Goal: Task Accomplishment & Management: Complete application form

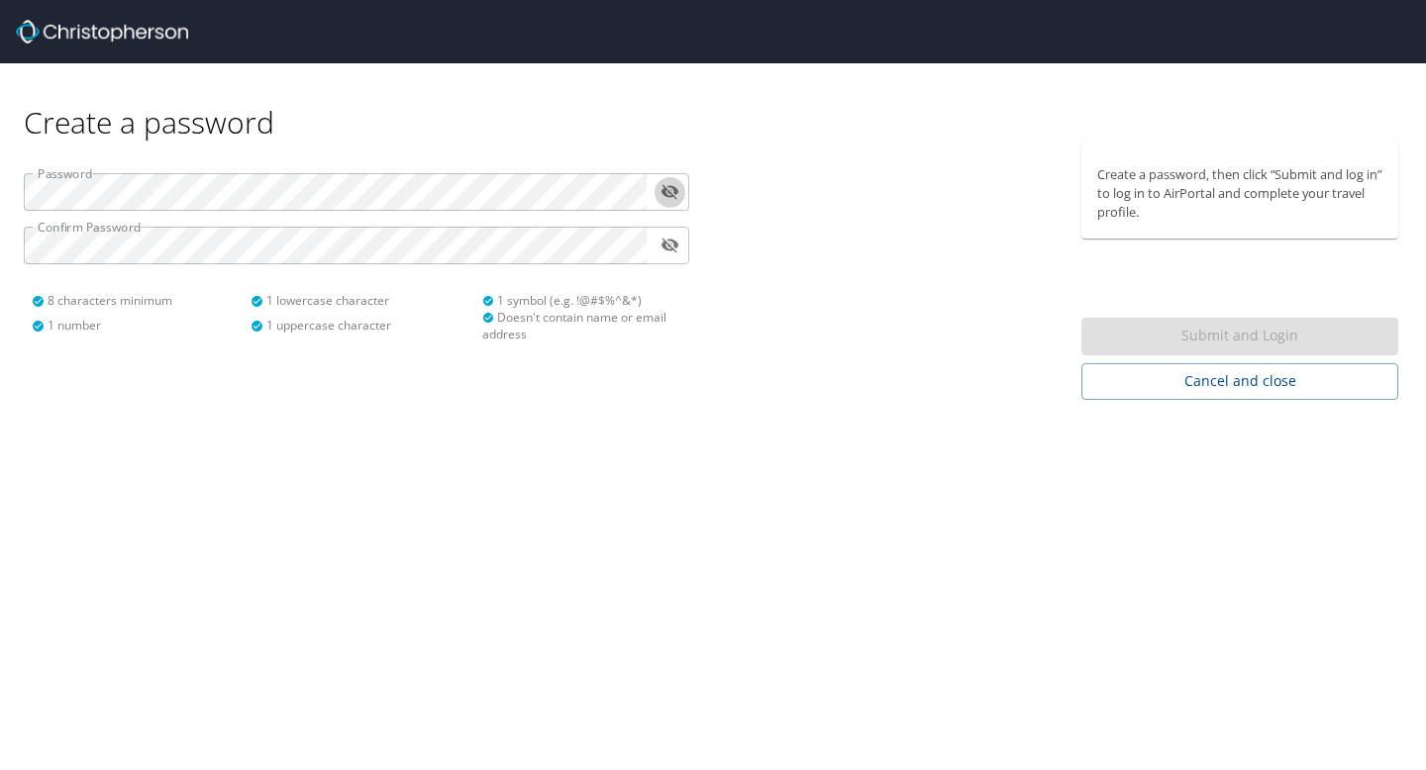
click at [655, 176] on button "toggle password visibility" at bounding box center [670, 191] width 31 height 31
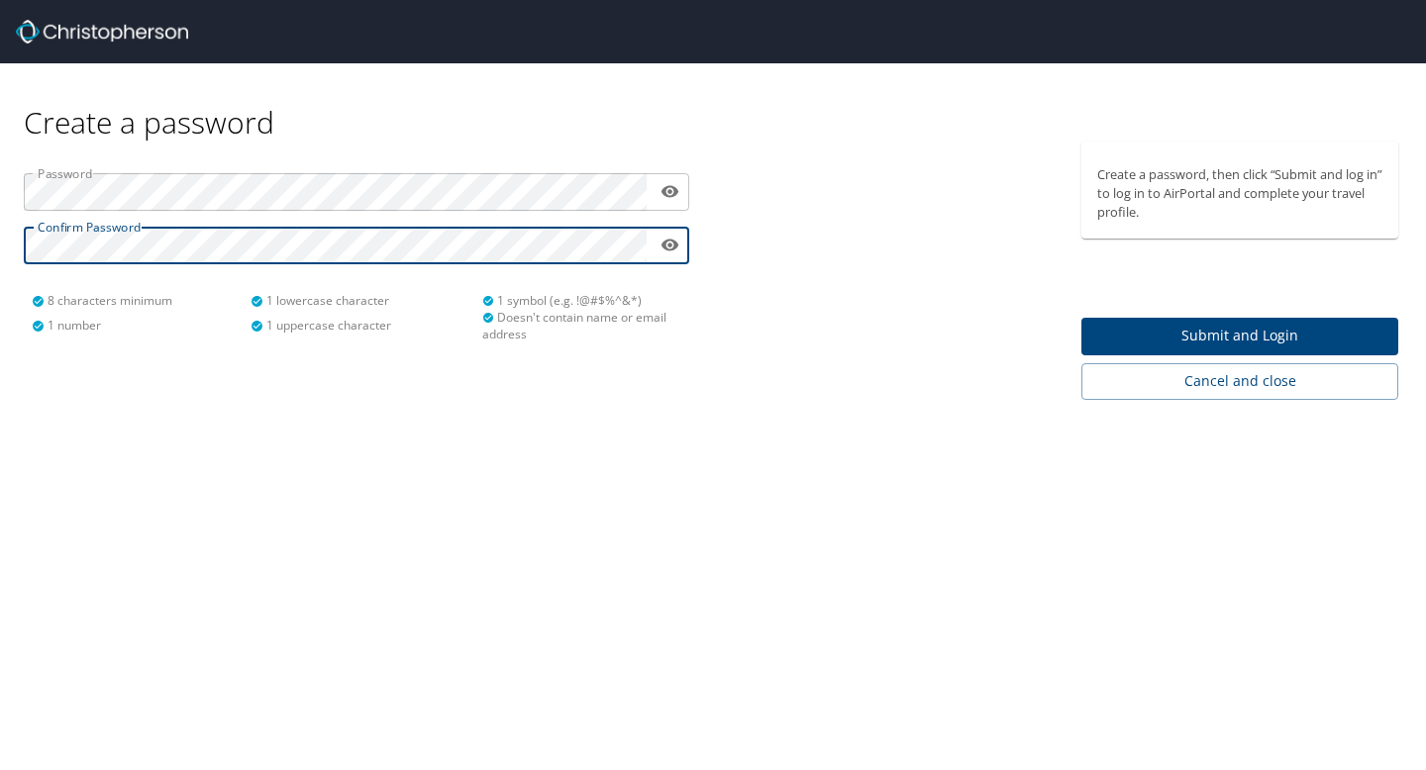
click at [1260, 329] on span "Submit and Login" at bounding box center [1239, 336] width 285 height 25
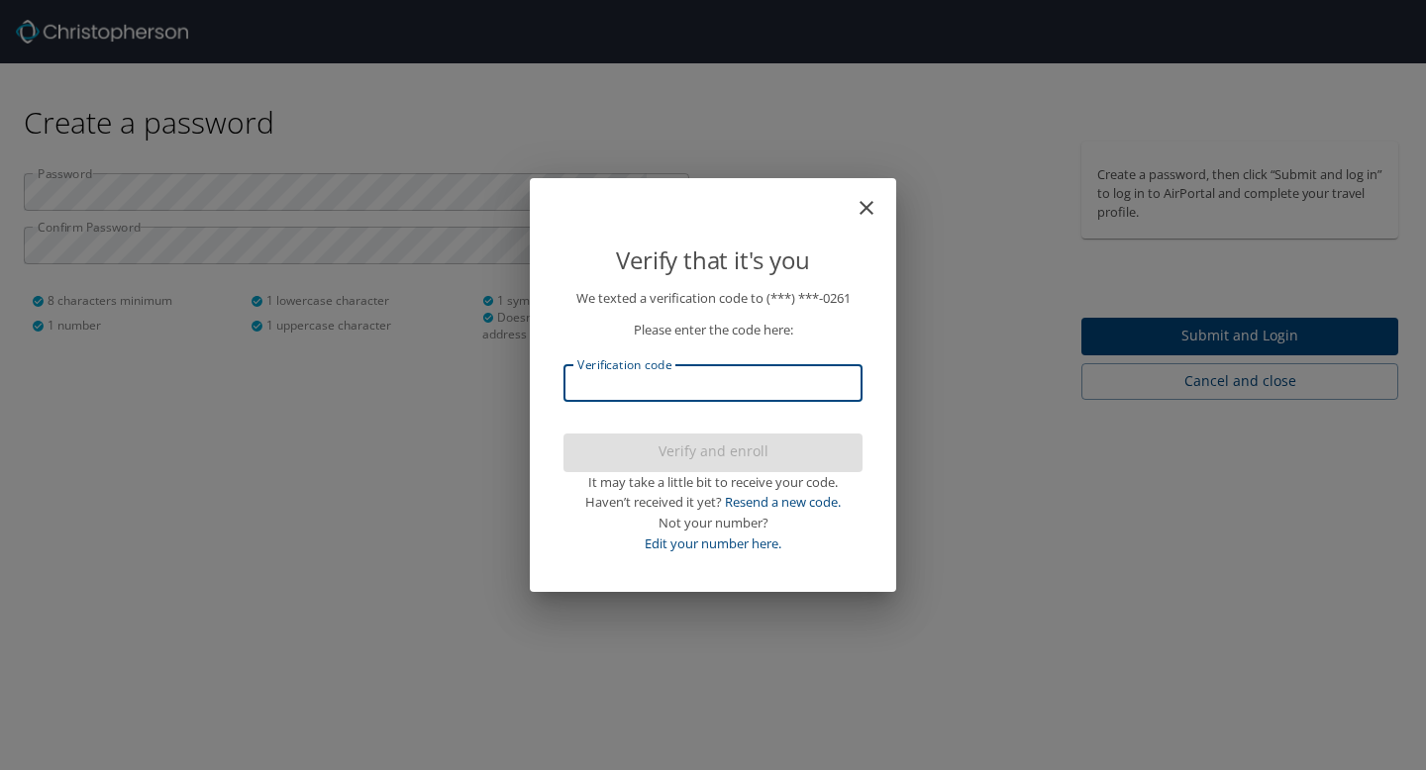
click at [712, 394] on input "Verification code" at bounding box center [712, 383] width 299 height 38
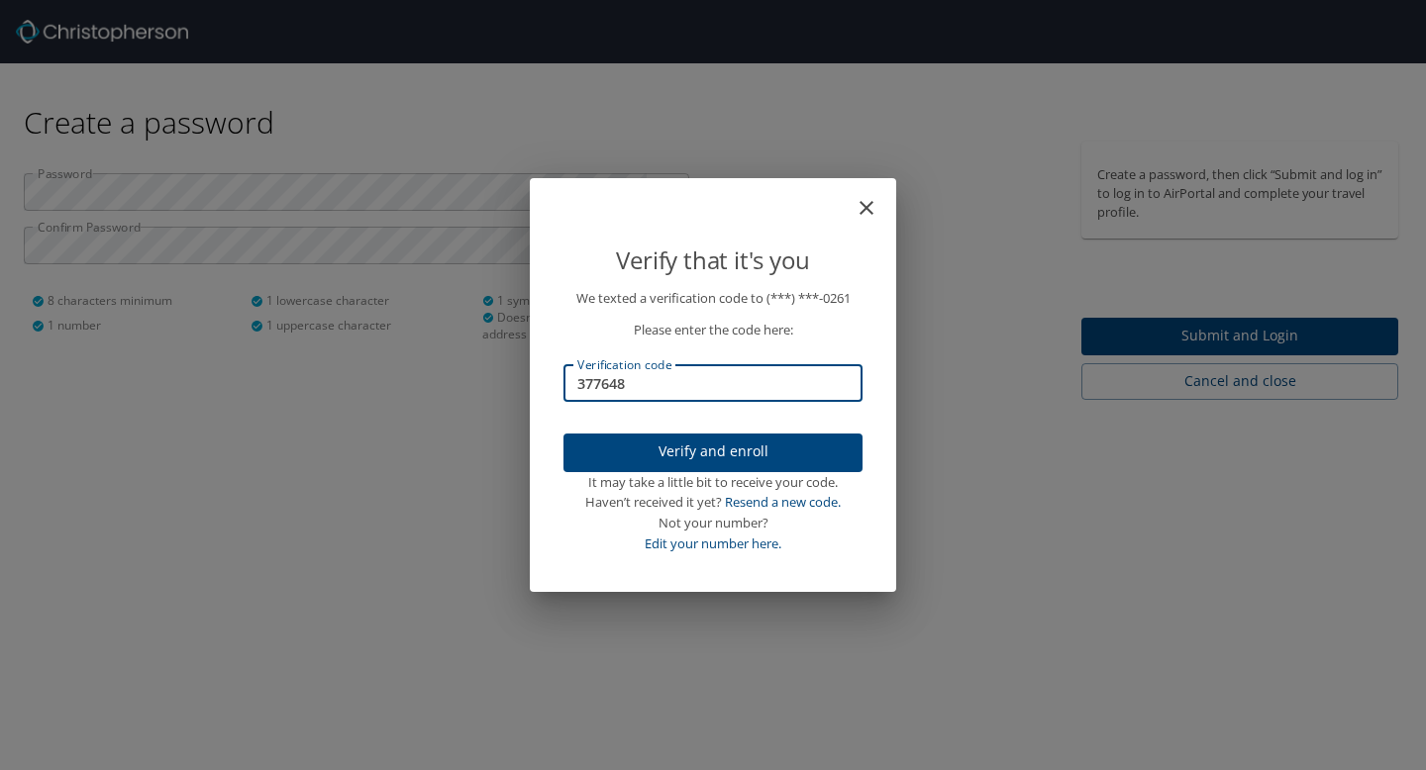
click at [761, 452] on span "Verify and enroll" at bounding box center [712, 452] width 267 height 25
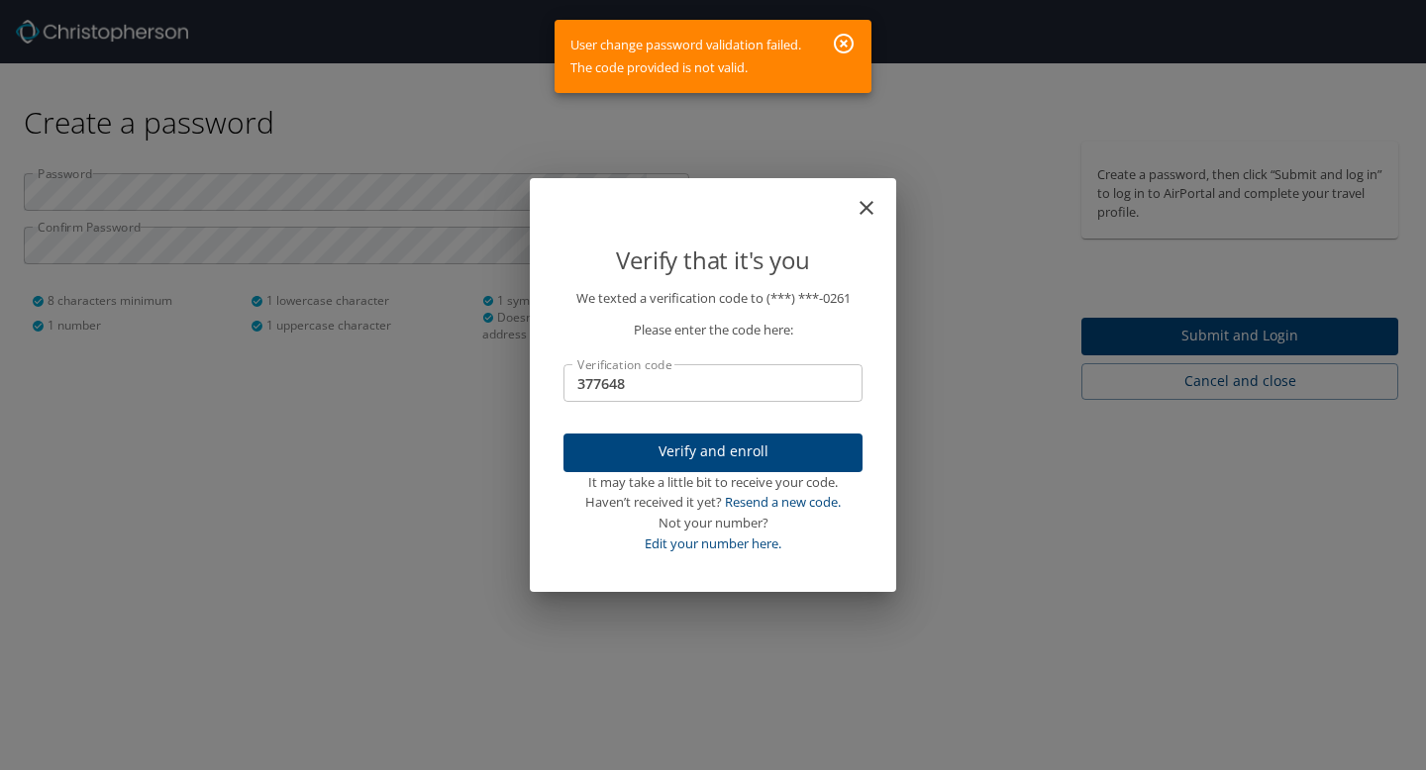
click at [638, 394] on input "377648" at bounding box center [712, 383] width 299 height 38
click at [639, 394] on input "377648" at bounding box center [712, 383] width 299 height 38
type input "783767"
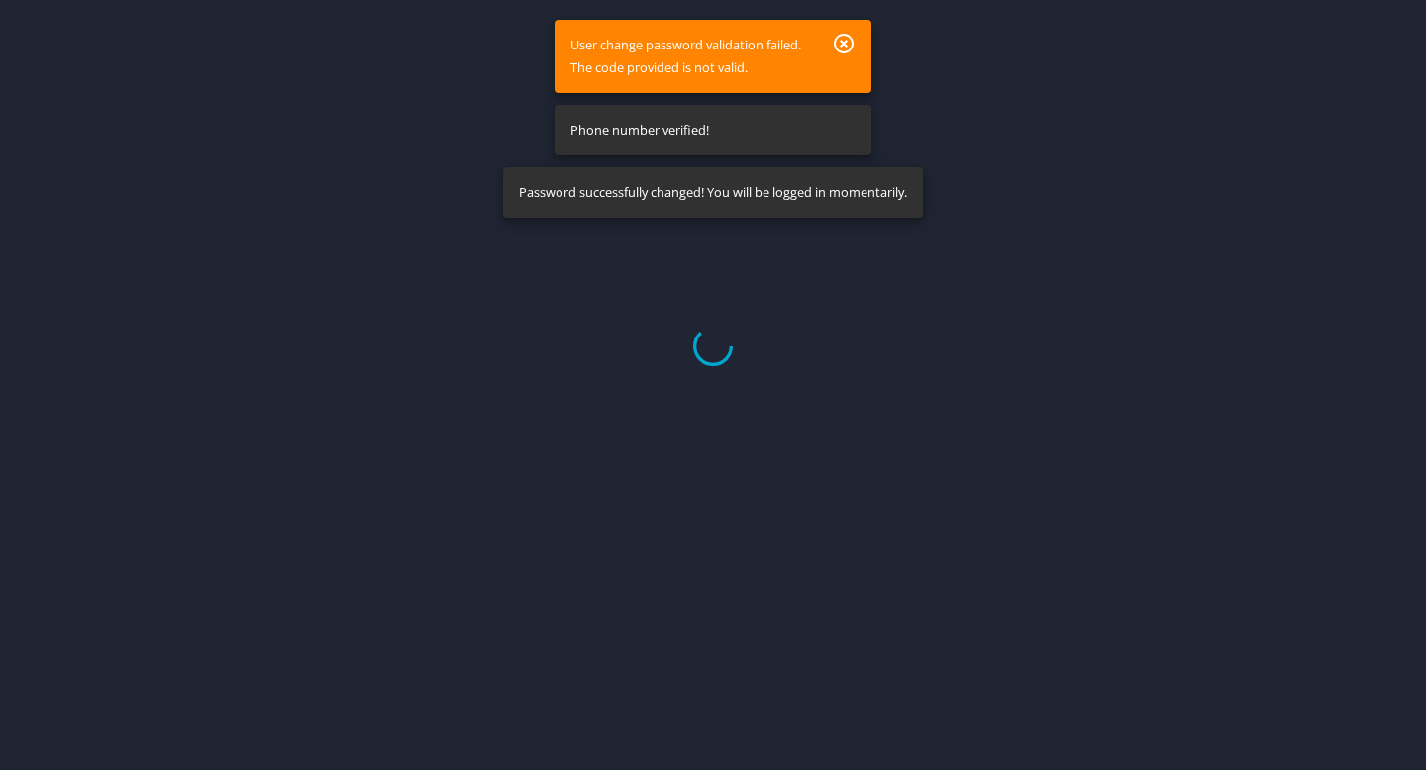
select select "US"
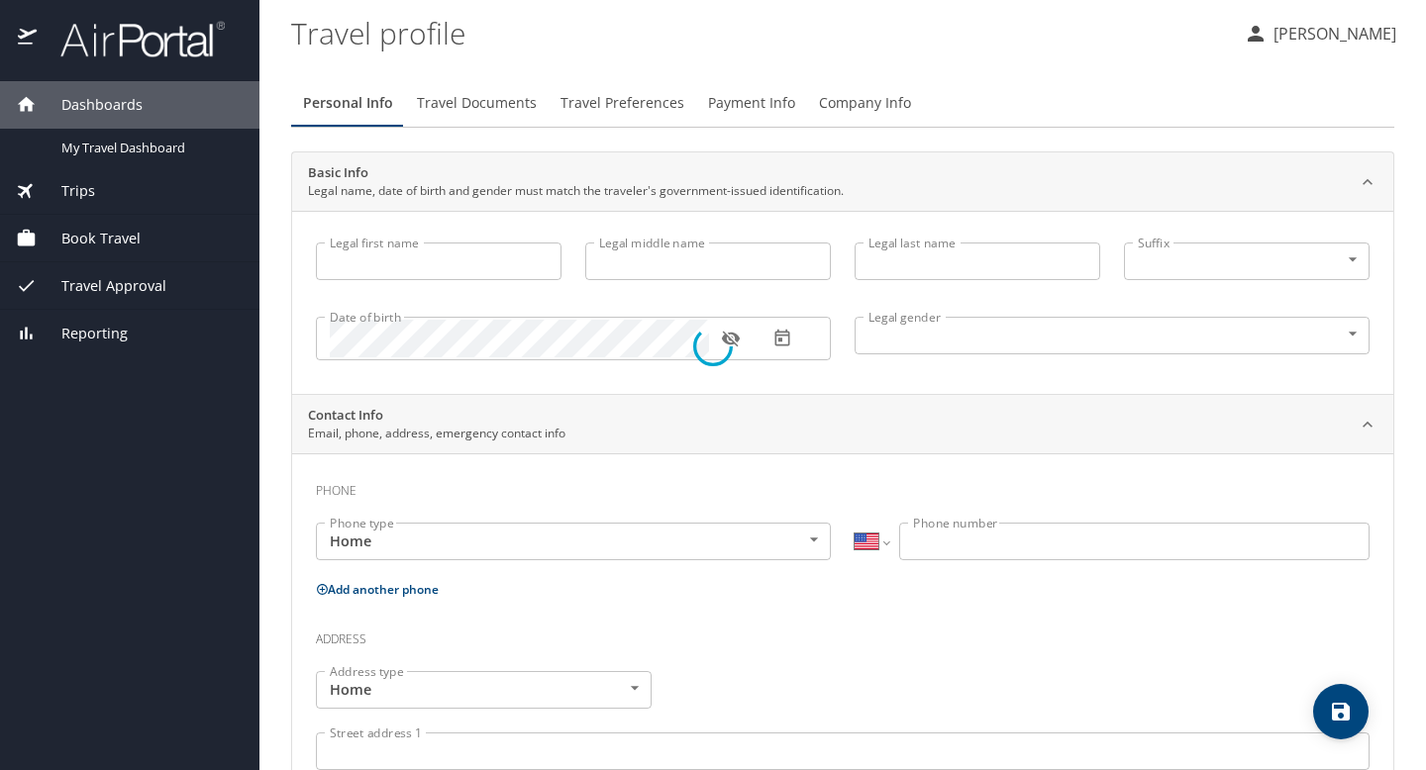
type input "Tara"
type input "M"
type input "LaMarre"
type input "Female"
select select "US"
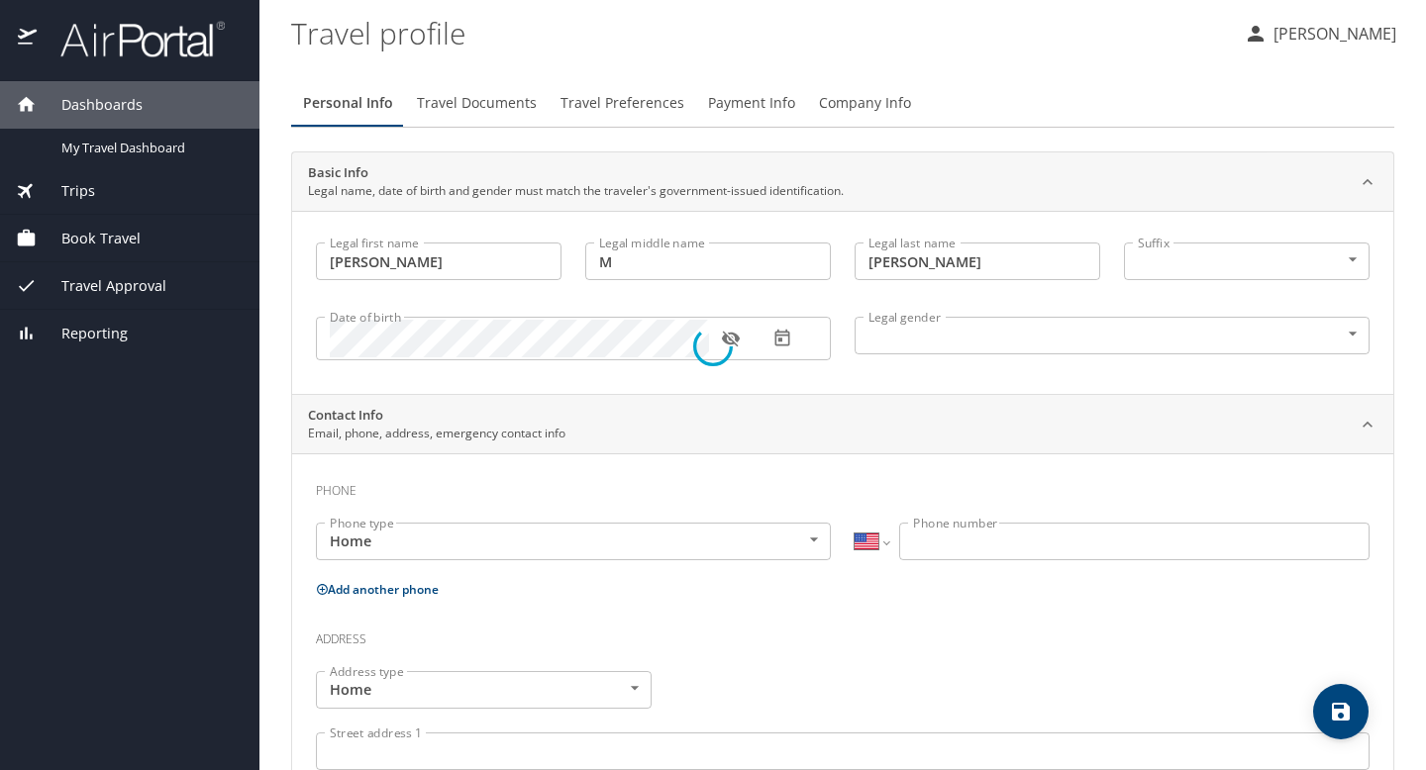
select select "US"
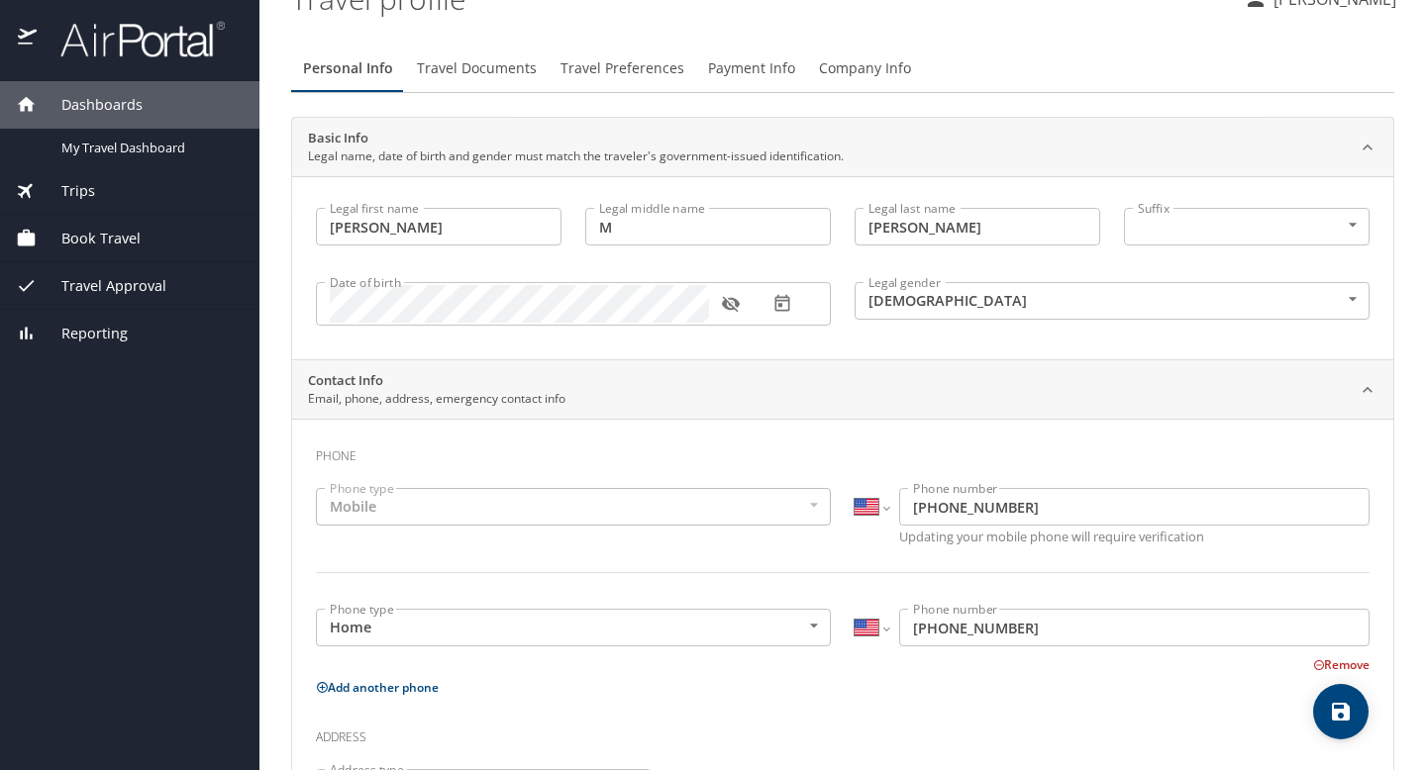
scroll to position [128, 0]
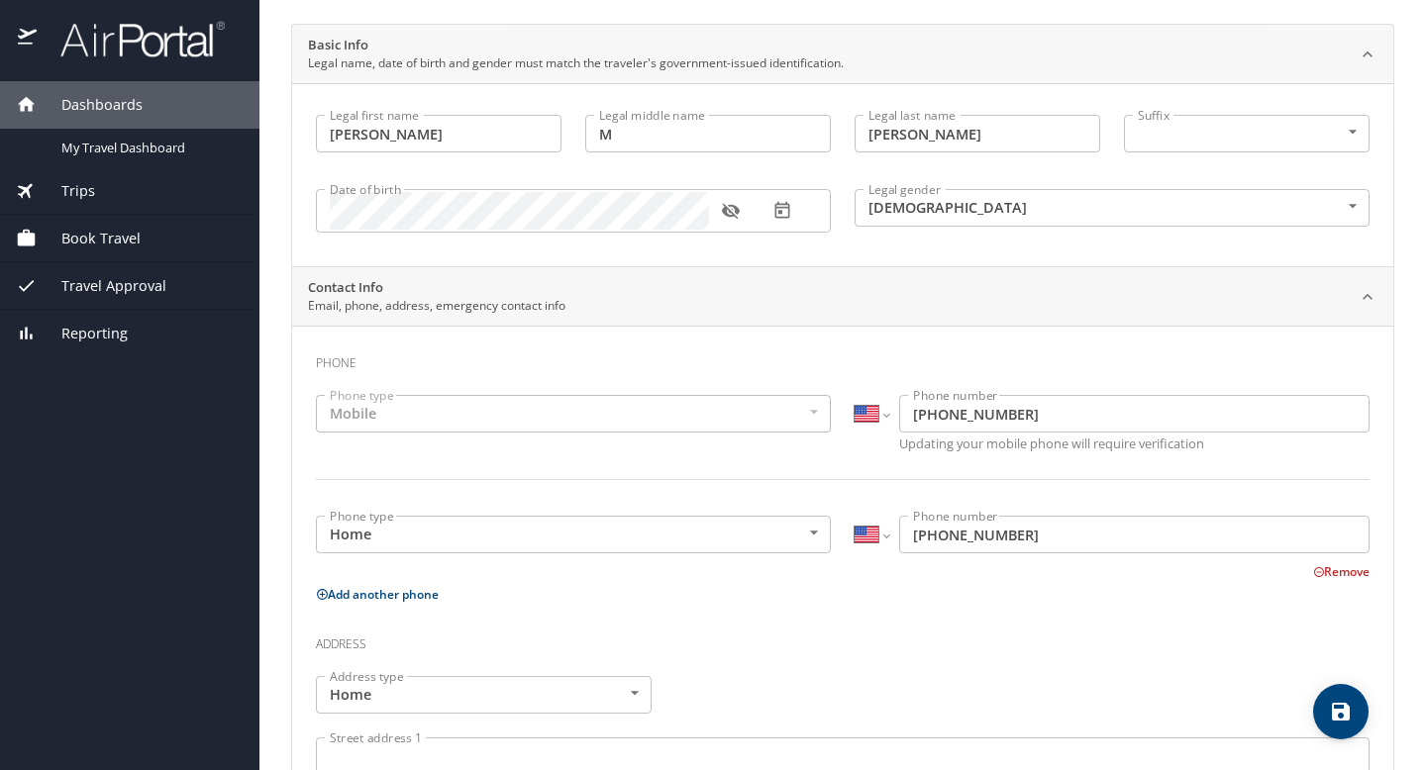
click at [679, 420] on div "Mobile" at bounding box center [573, 414] width 515 height 38
click at [679, 417] on div "Mobile" at bounding box center [573, 414] width 515 height 38
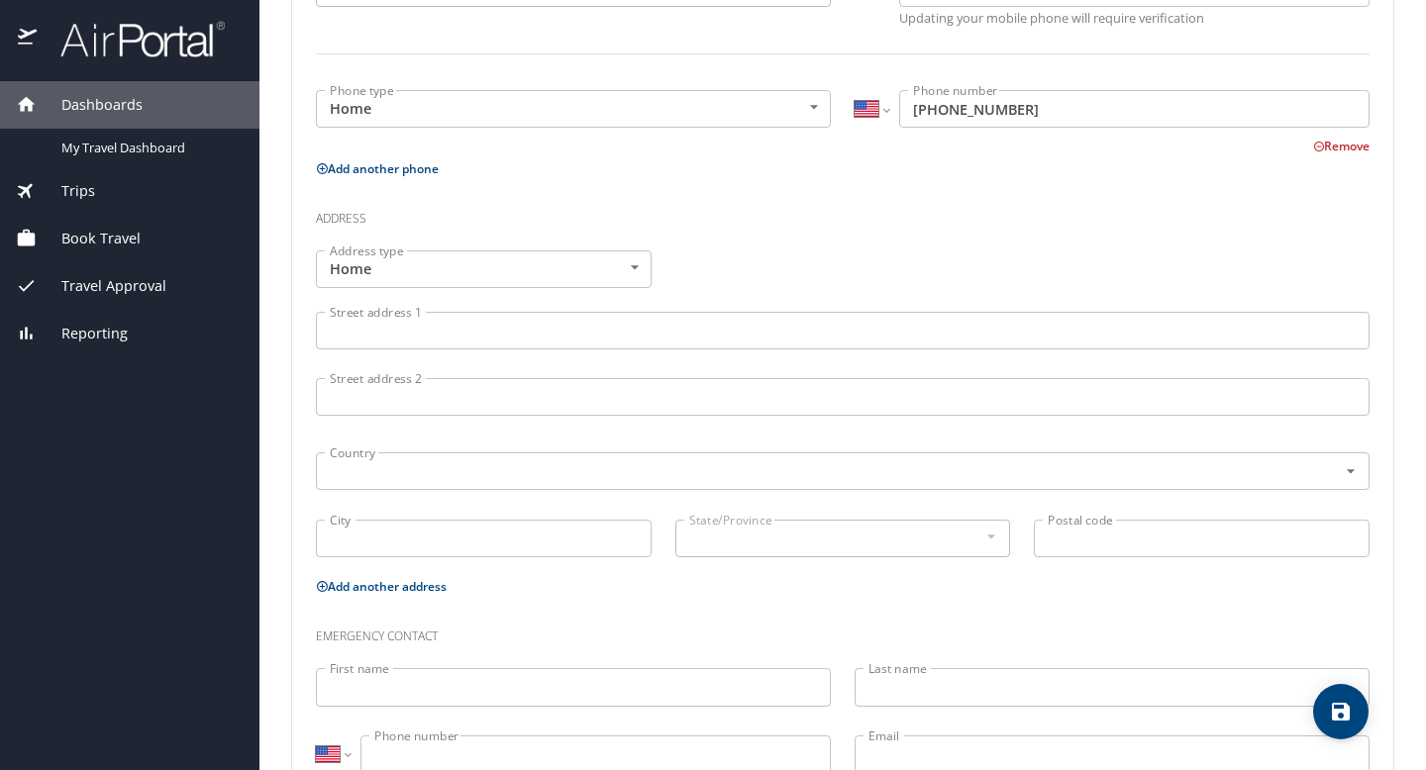
scroll to position [563, 0]
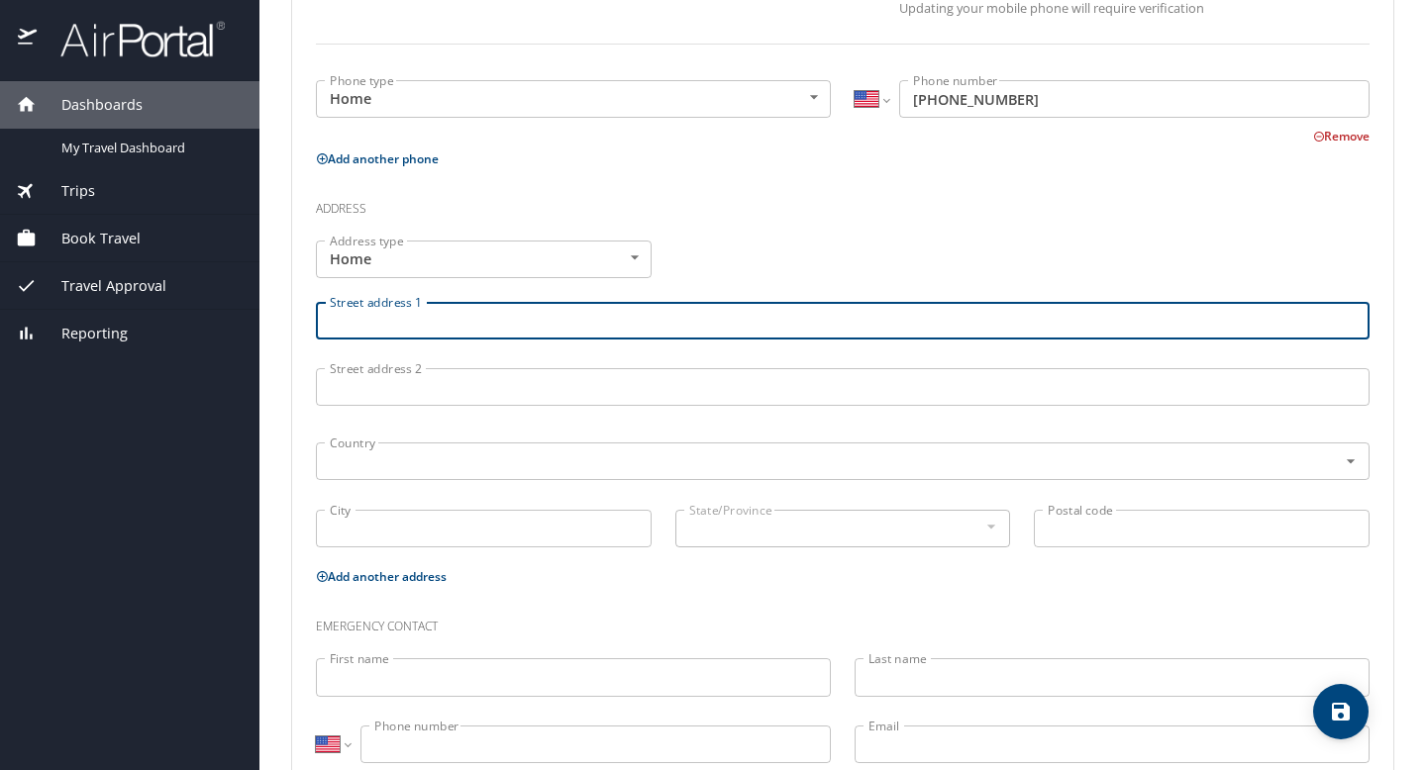
click at [476, 321] on input "Street address 1" at bounding box center [843, 321] width 1054 height 38
type input "91 Fallon Ave"
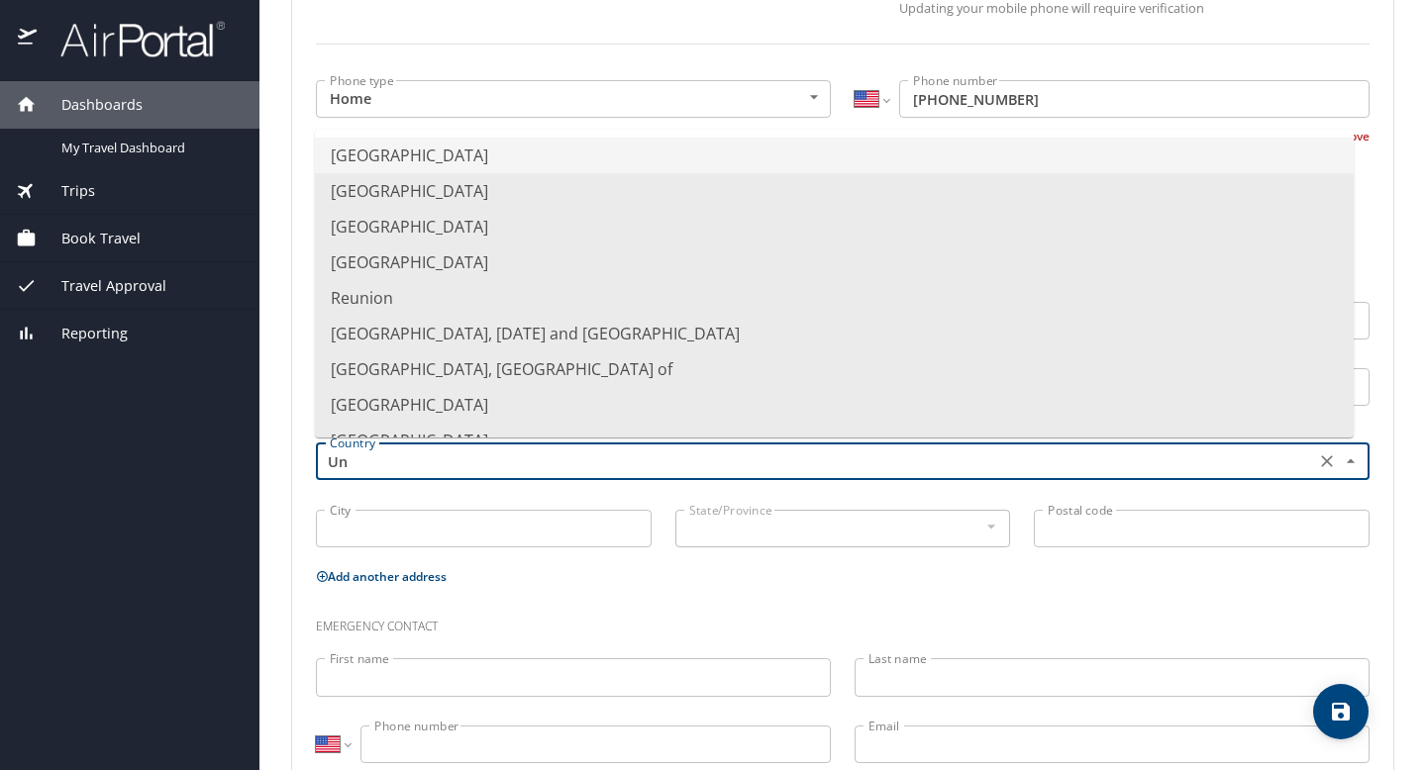
click at [541, 157] on li "United States of America" at bounding box center [834, 156] width 1039 height 36
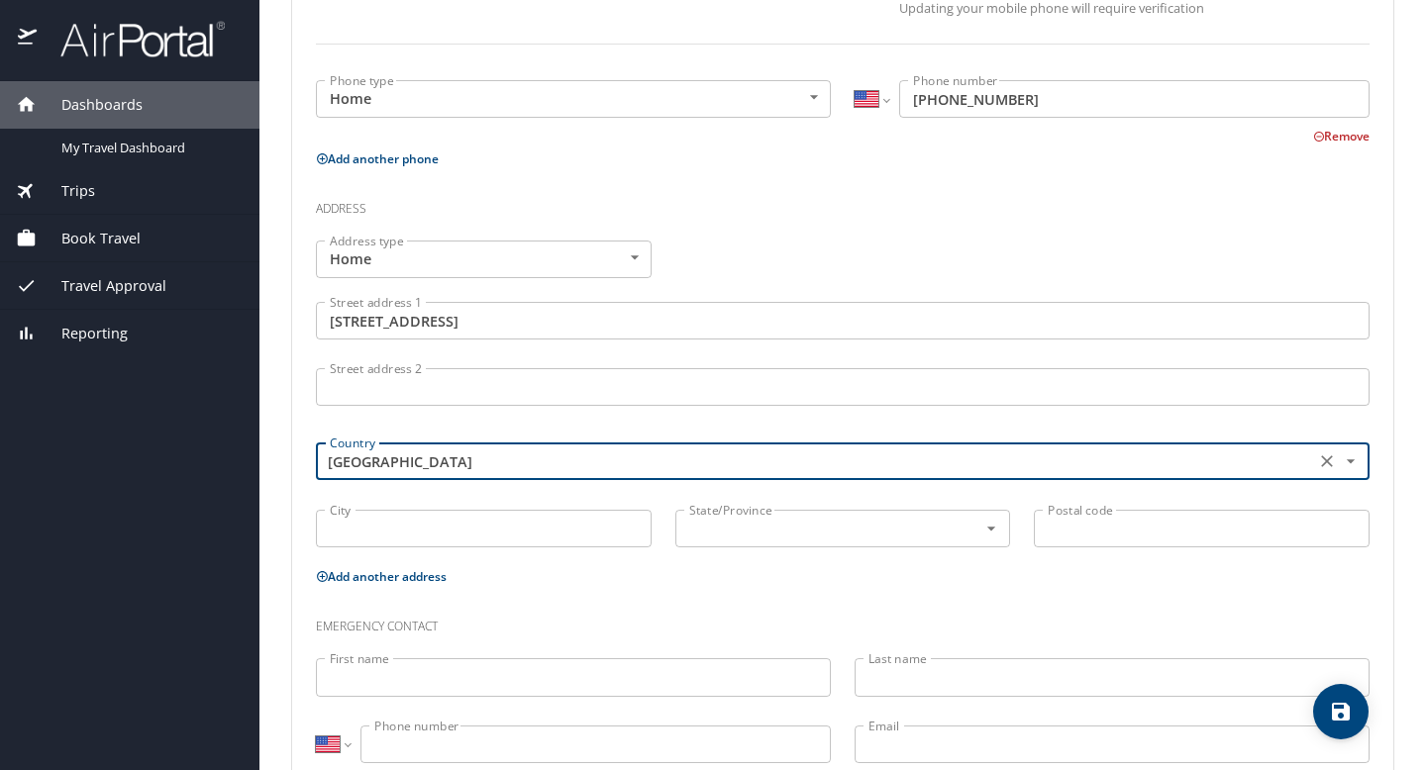
type input "United States of America"
click at [526, 532] on input "City" at bounding box center [484, 529] width 336 height 38
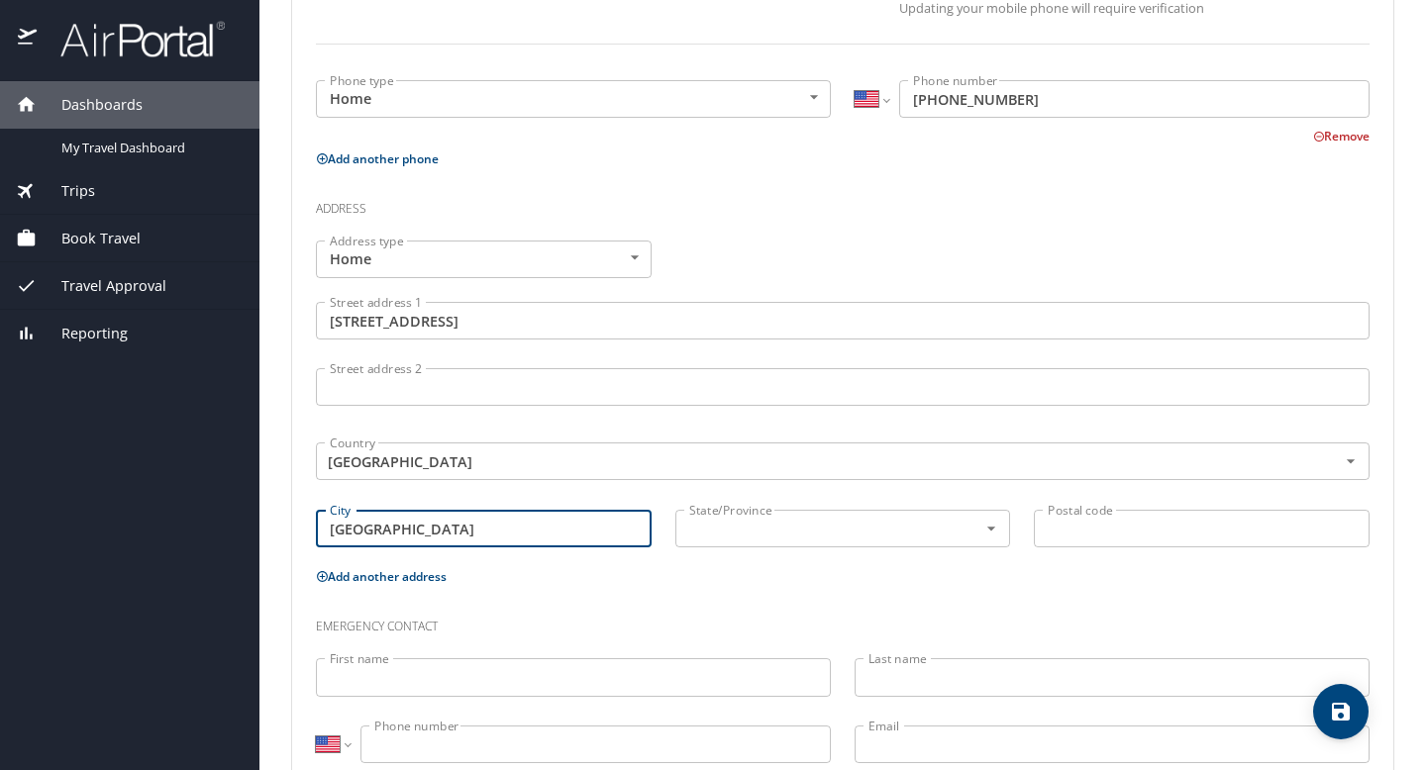
type input "Providence"
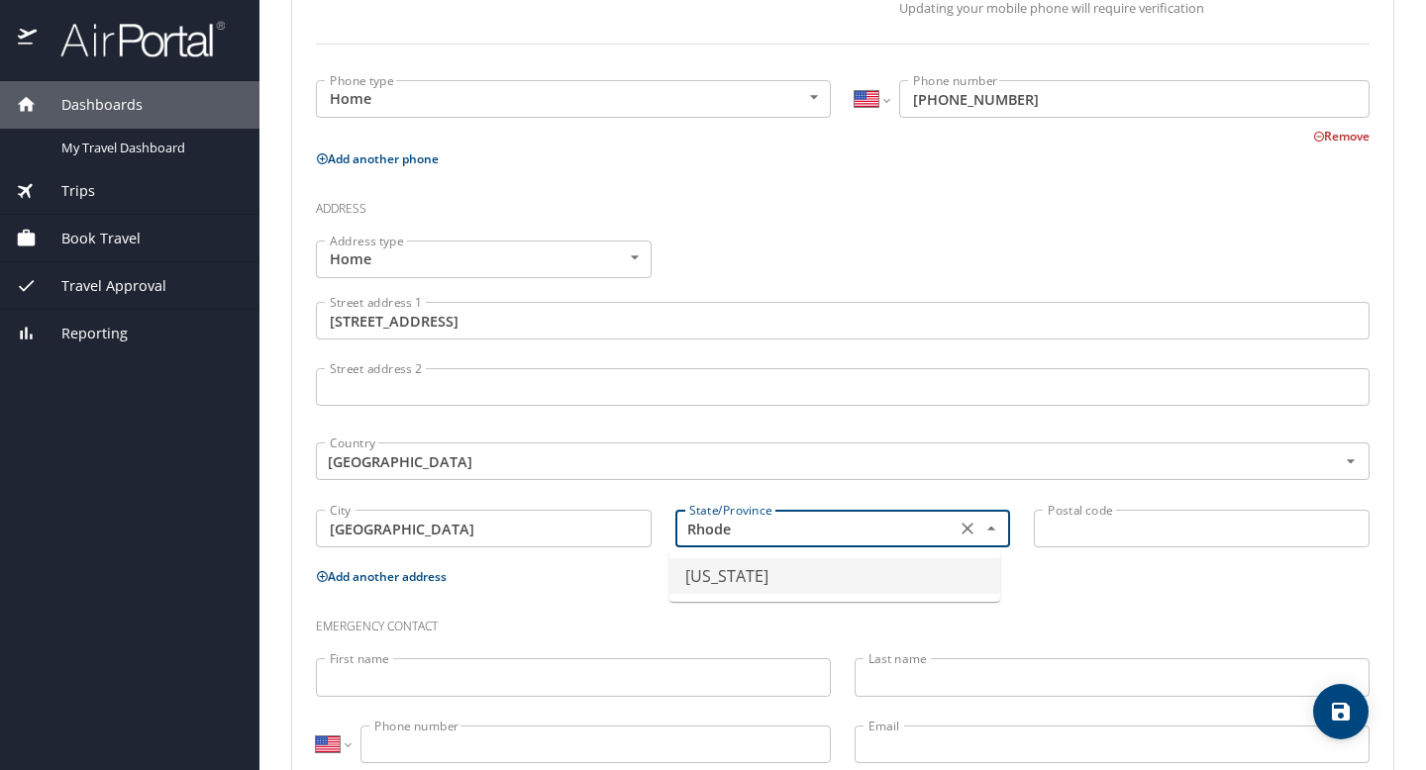
click at [774, 575] on li "Rhode Island" at bounding box center [834, 576] width 331 height 36
type input "Rhode Island"
click at [1179, 537] on input "Postal code" at bounding box center [1202, 529] width 336 height 38
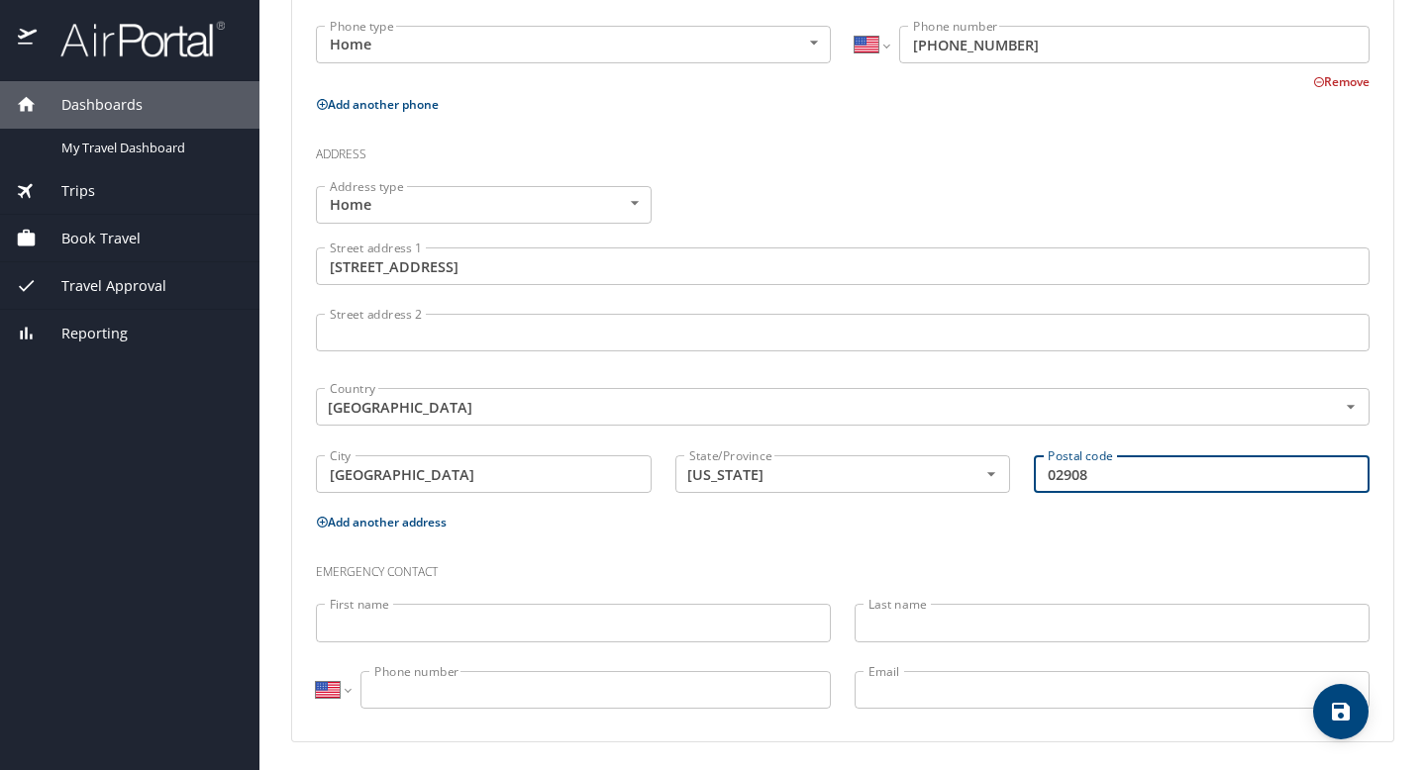
scroll to position [620, 0]
type input "02908"
click at [614, 627] on input "First name" at bounding box center [573, 621] width 515 height 38
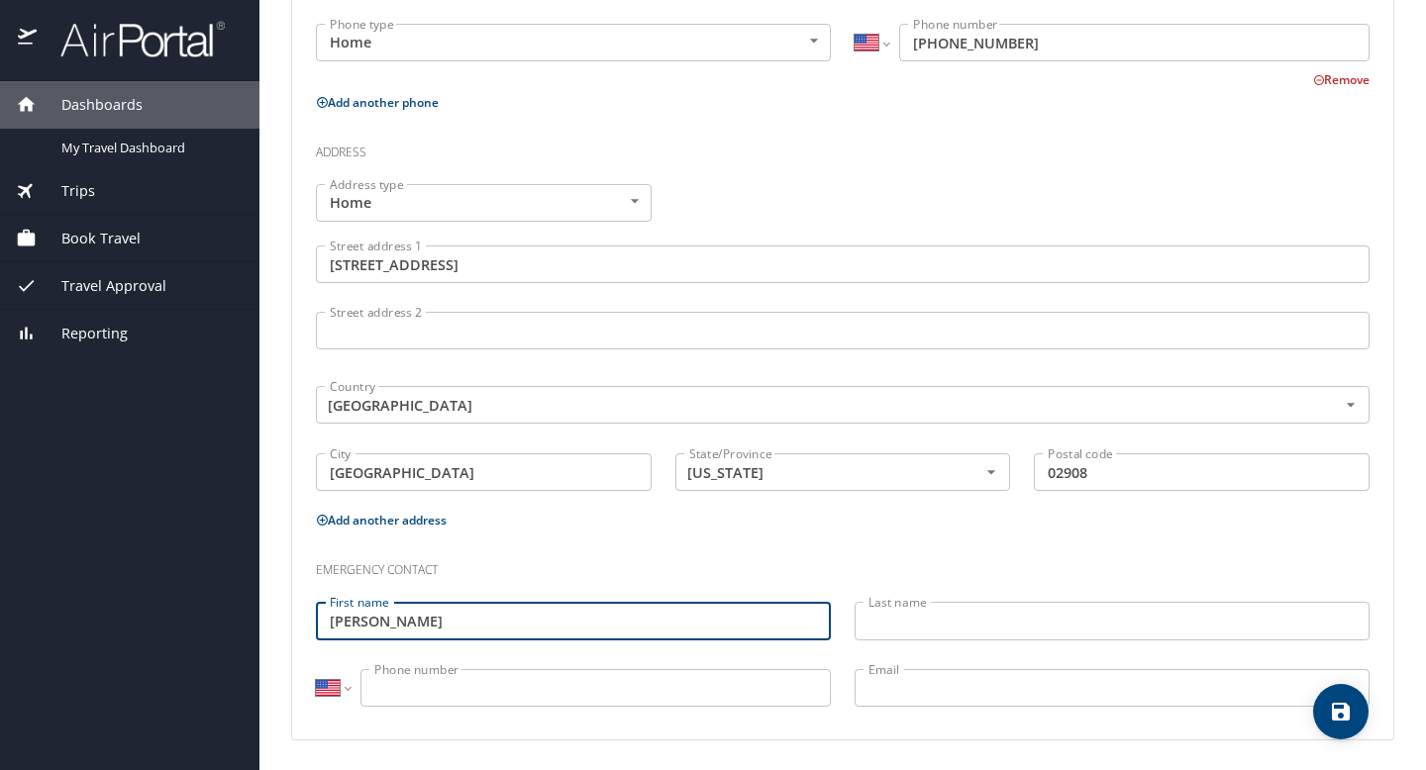
type input "Stephen"
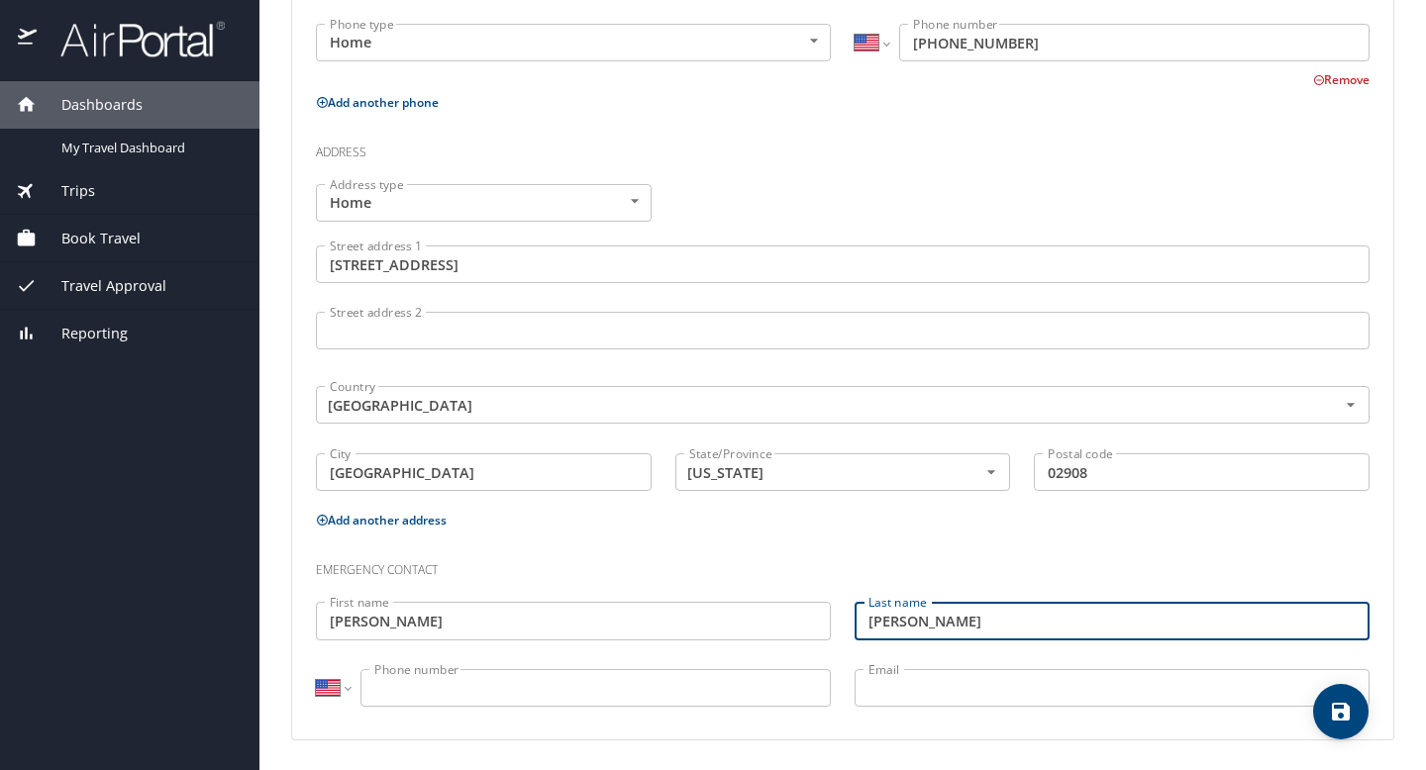
type input "LaMarre"
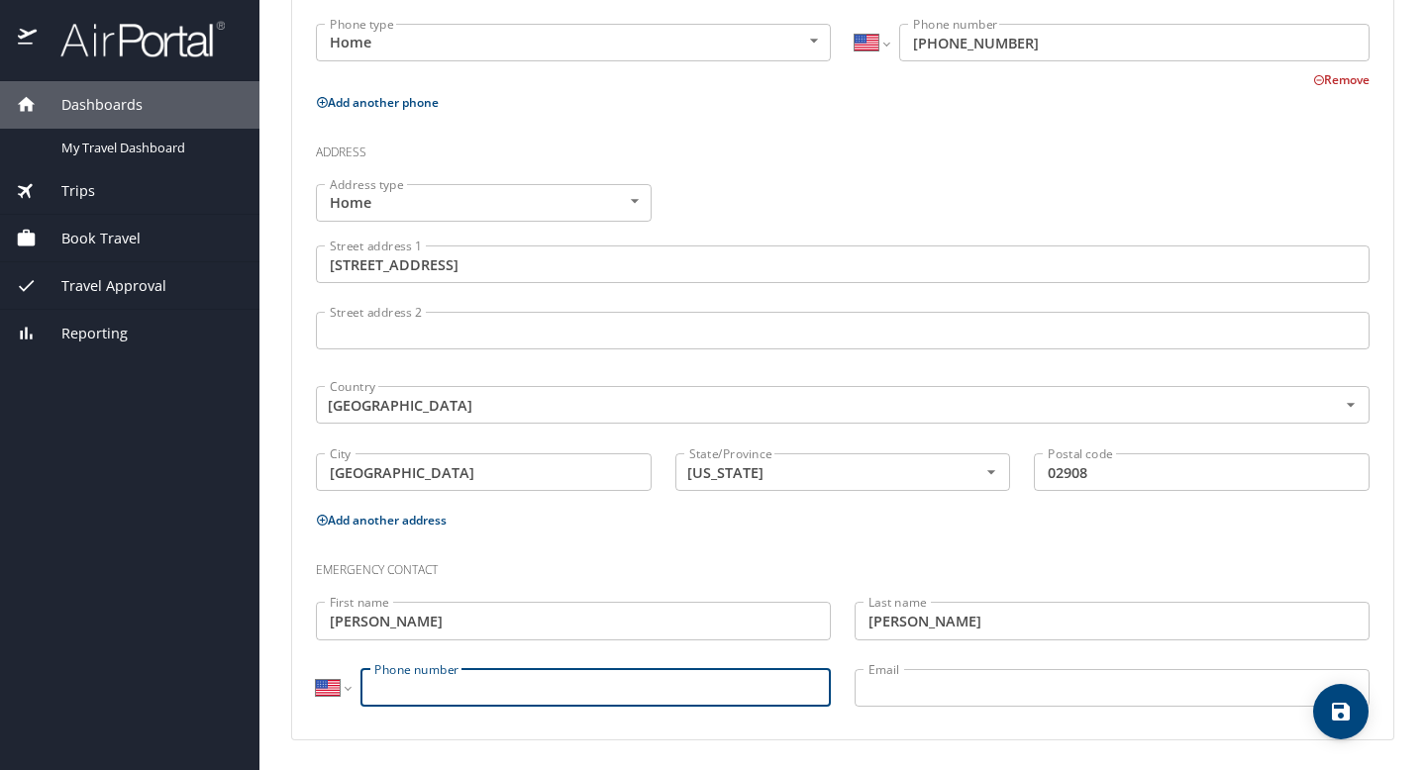
click at [600, 691] on input "Phone number" at bounding box center [595, 688] width 470 height 38
type input "(401) 716-6776"
click at [1027, 692] on input "Email" at bounding box center [1112, 688] width 515 height 38
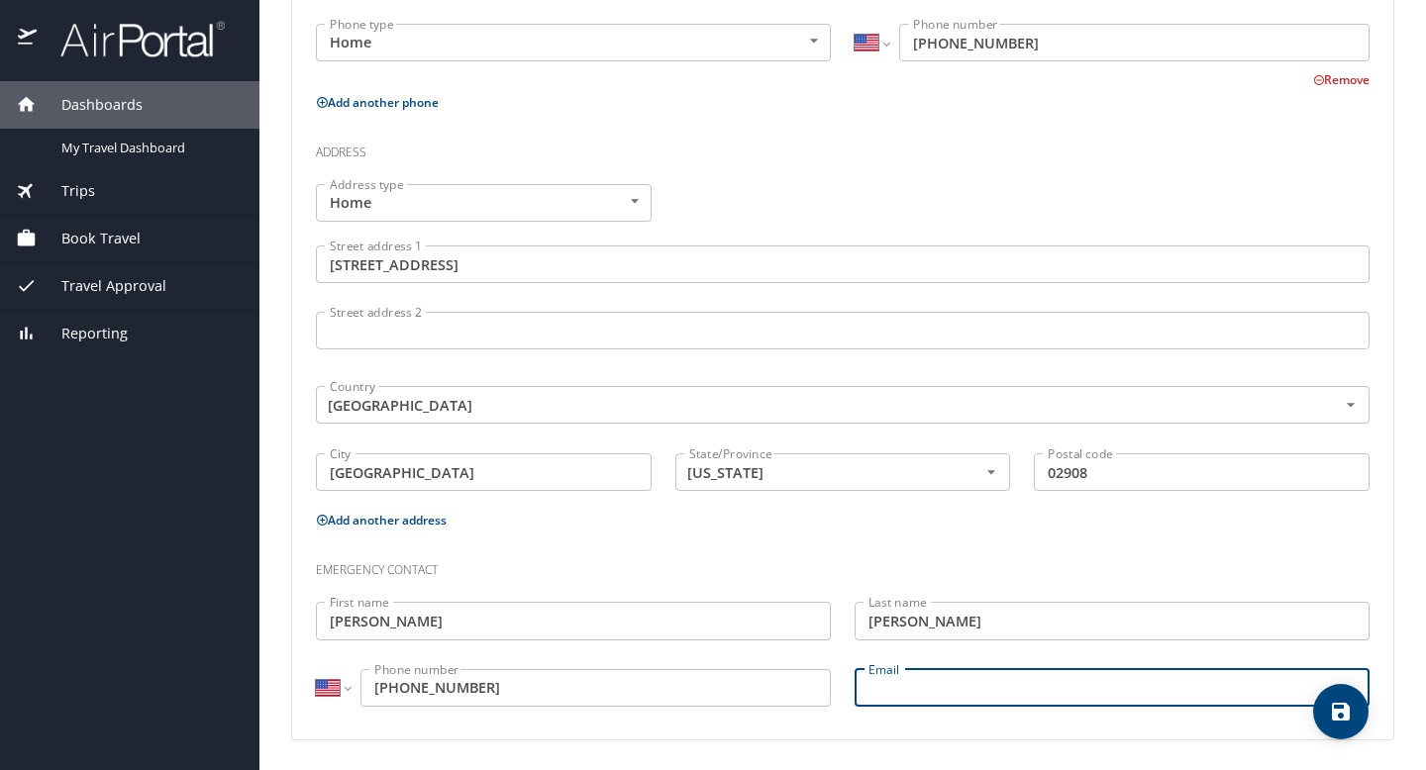
click at [1336, 708] on icon "save" at bounding box center [1341, 712] width 18 height 18
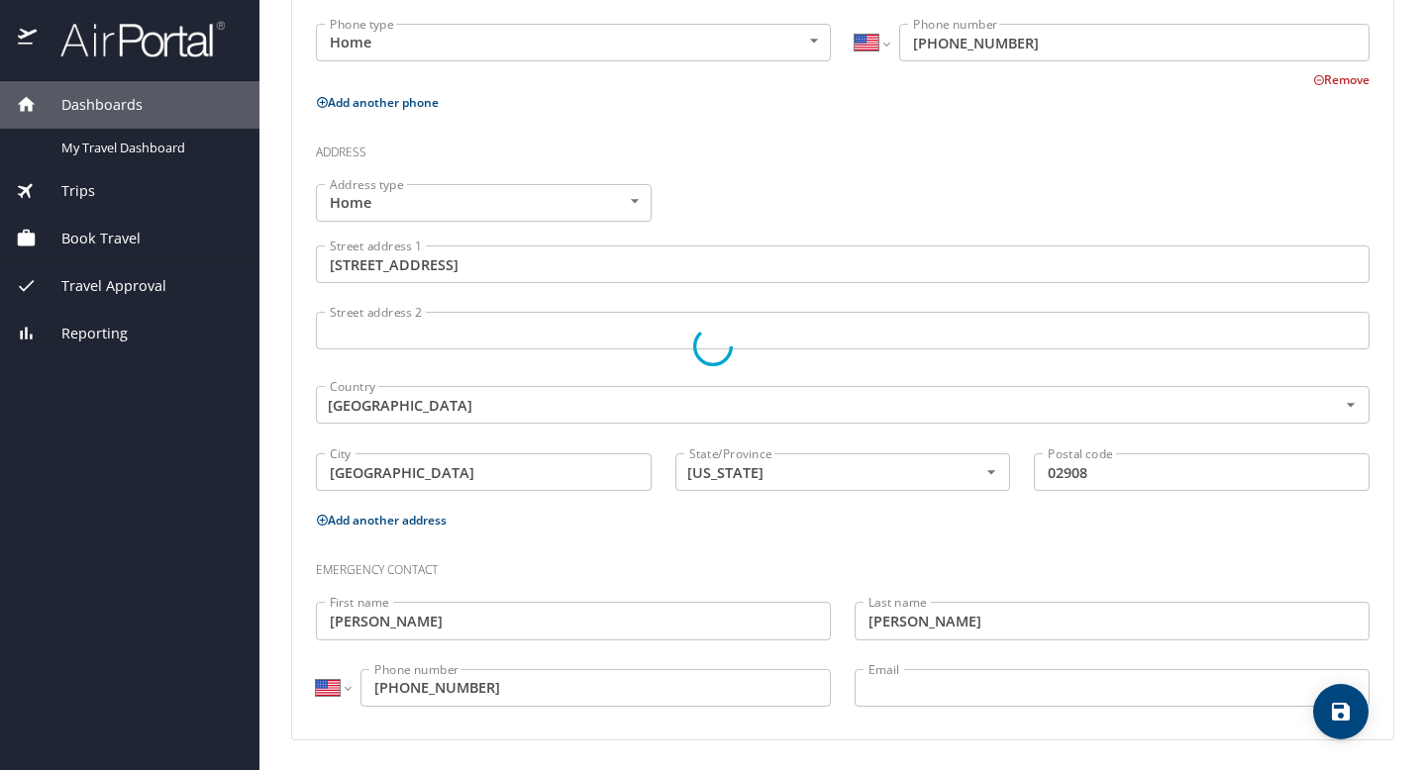
select select "US"
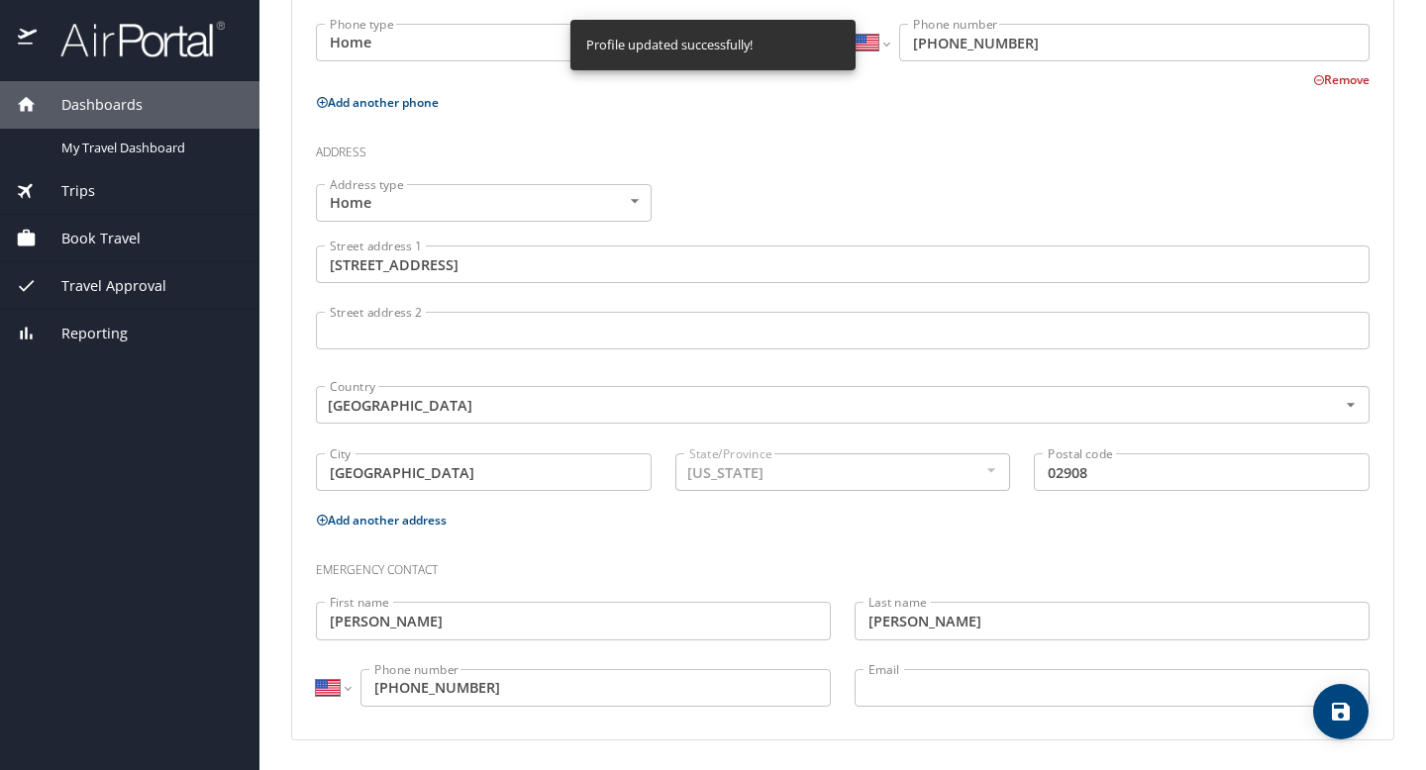
select select "US"
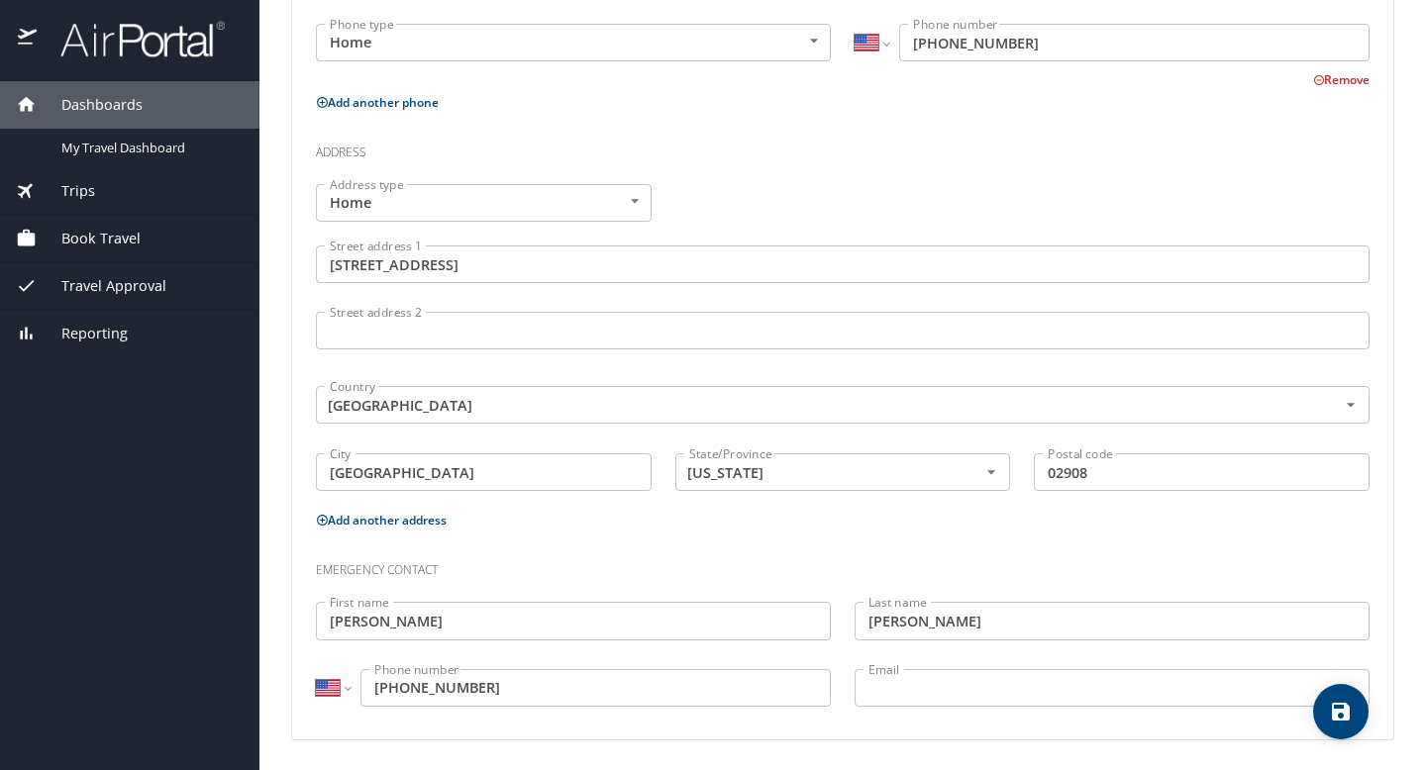
click at [107, 234] on span "Book Travel" at bounding box center [89, 239] width 104 height 22
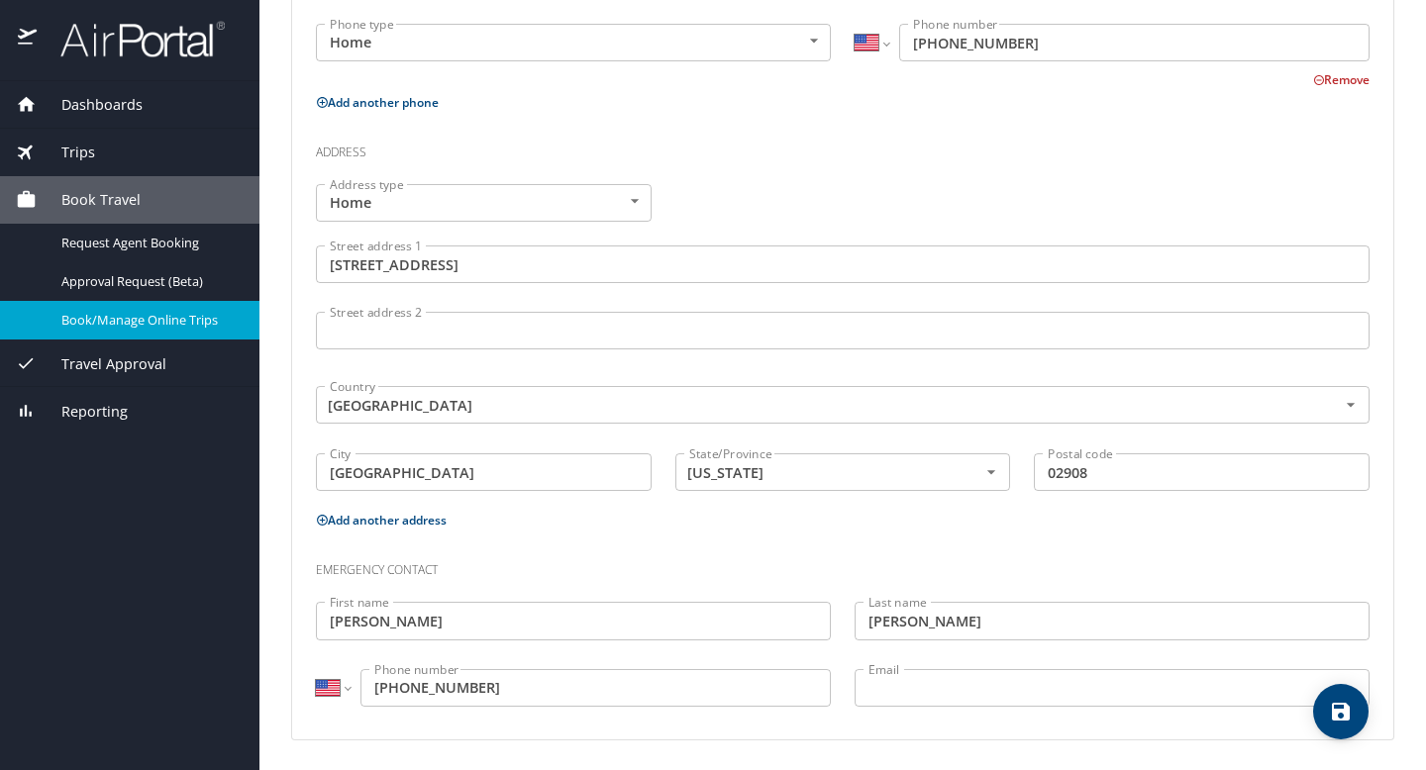
click at [118, 314] on span "Book/Manage Online Trips" at bounding box center [148, 320] width 174 height 19
click at [74, 151] on span "Trips" at bounding box center [66, 153] width 58 height 22
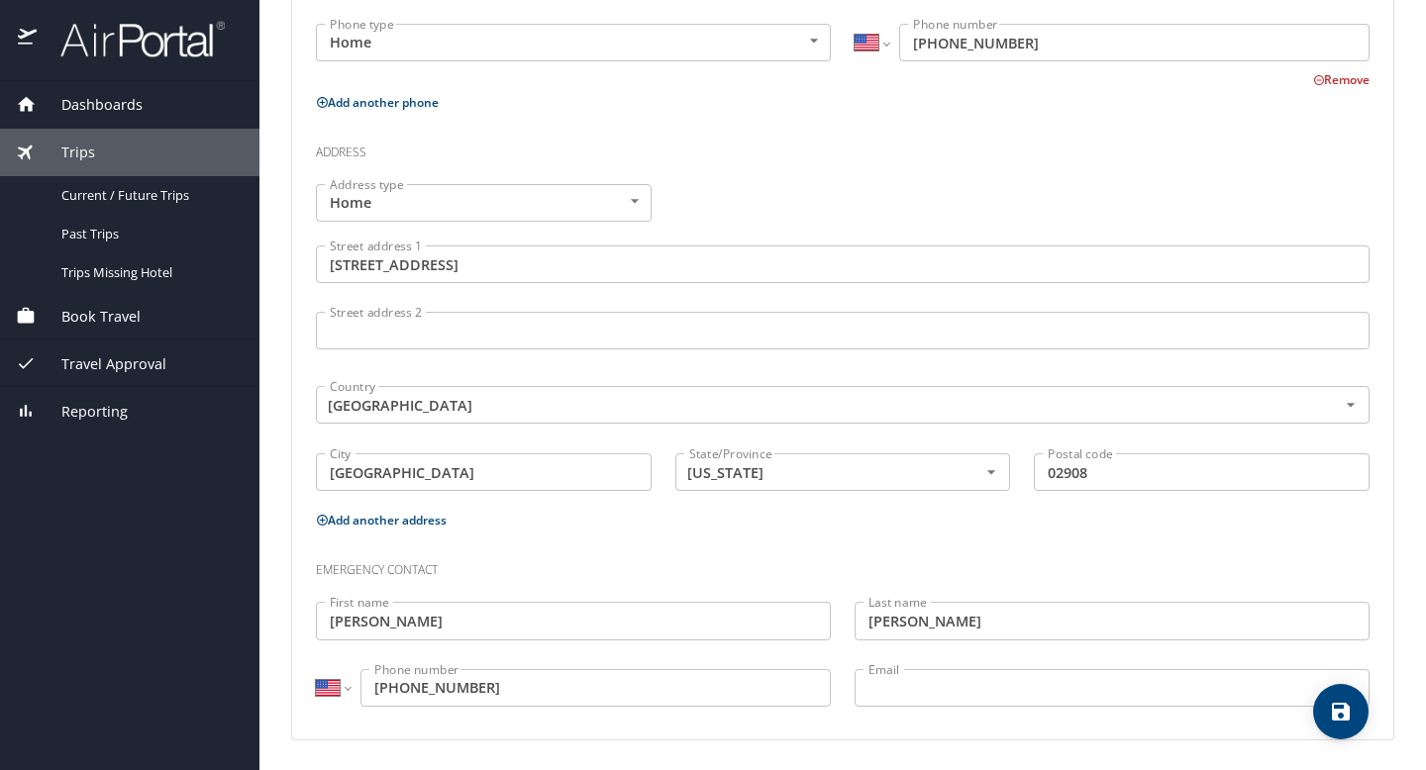
click at [92, 131] on div "Trips" at bounding box center [129, 153] width 259 height 48
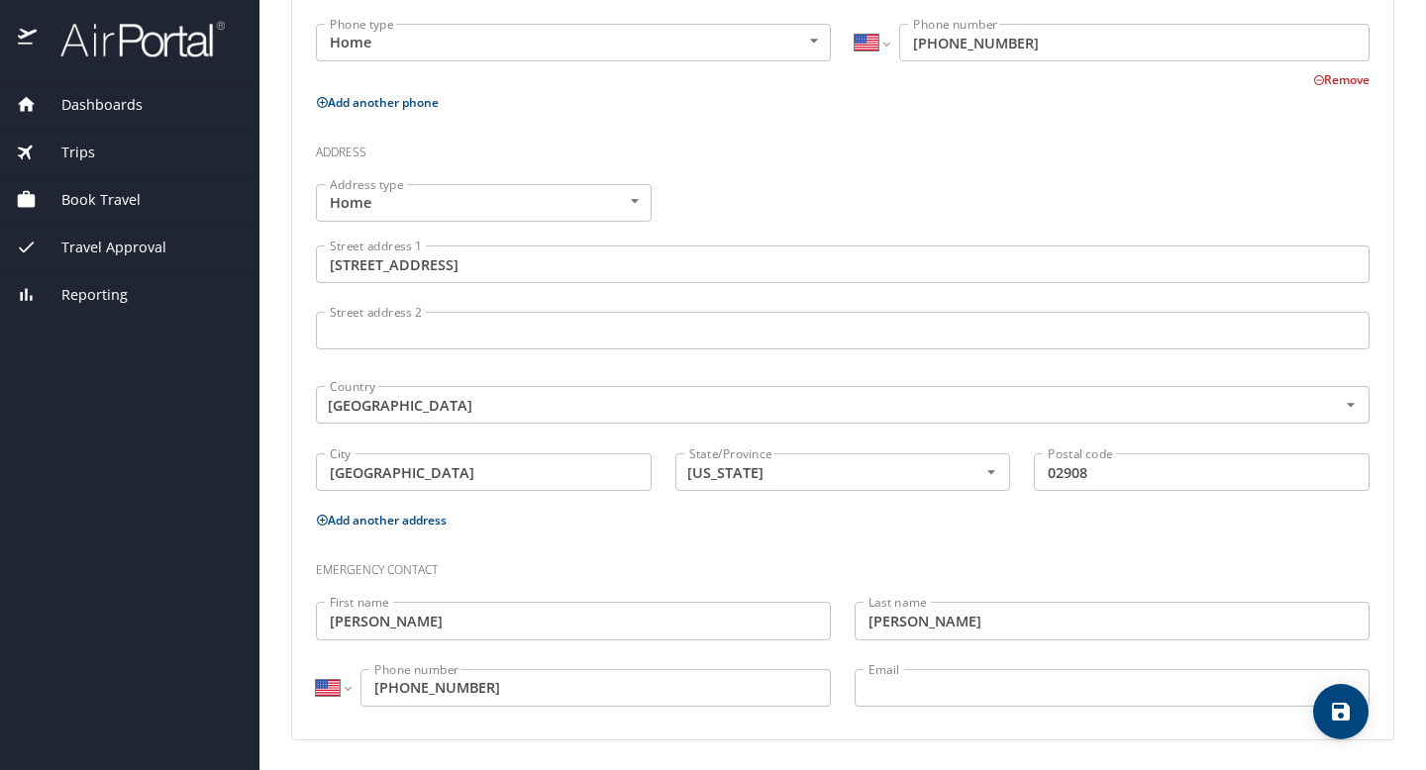
click at [83, 193] on span "Book Travel" at bounding box center [89, 200] width 104 height 22
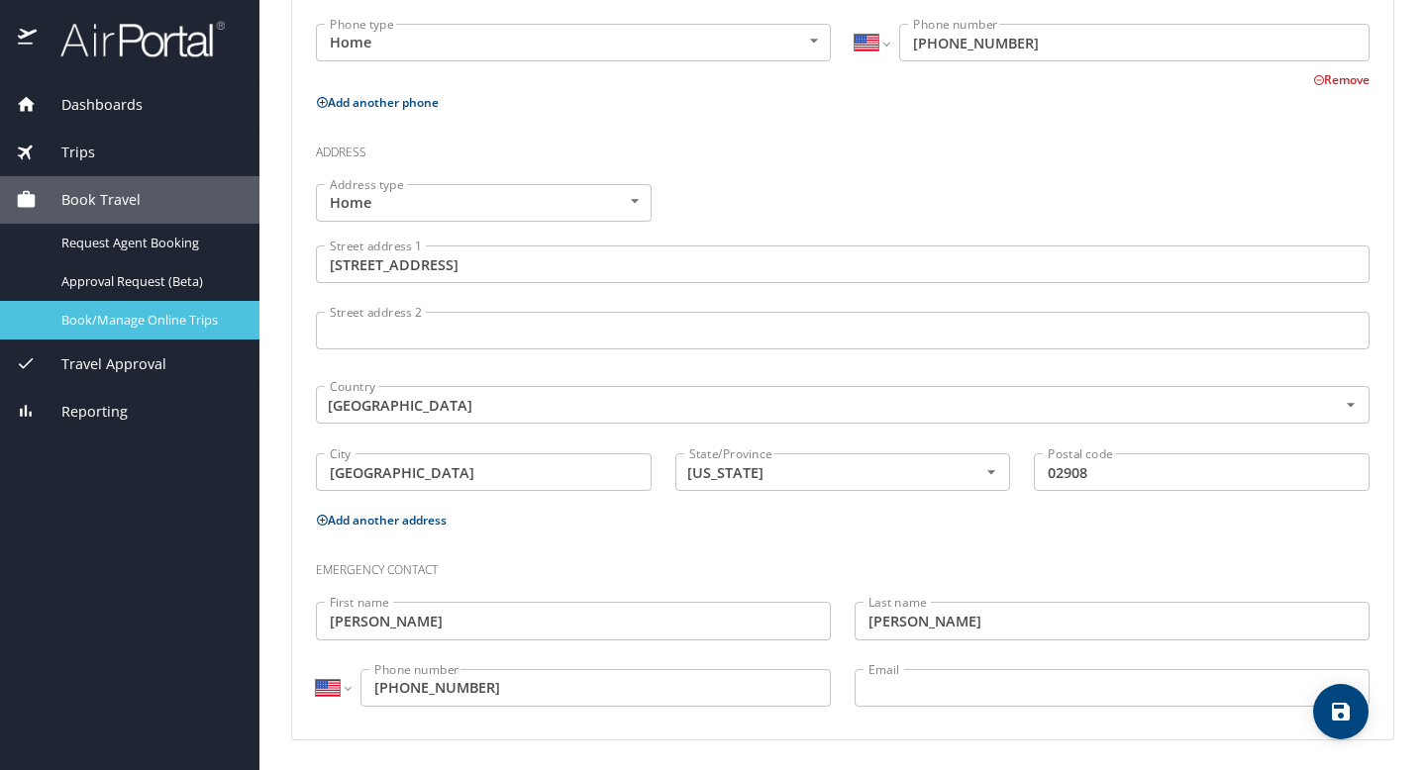
click at [88, 326] on span "Book/Manage Online Trips" at bounding box center [148, 320] width 174 height 19
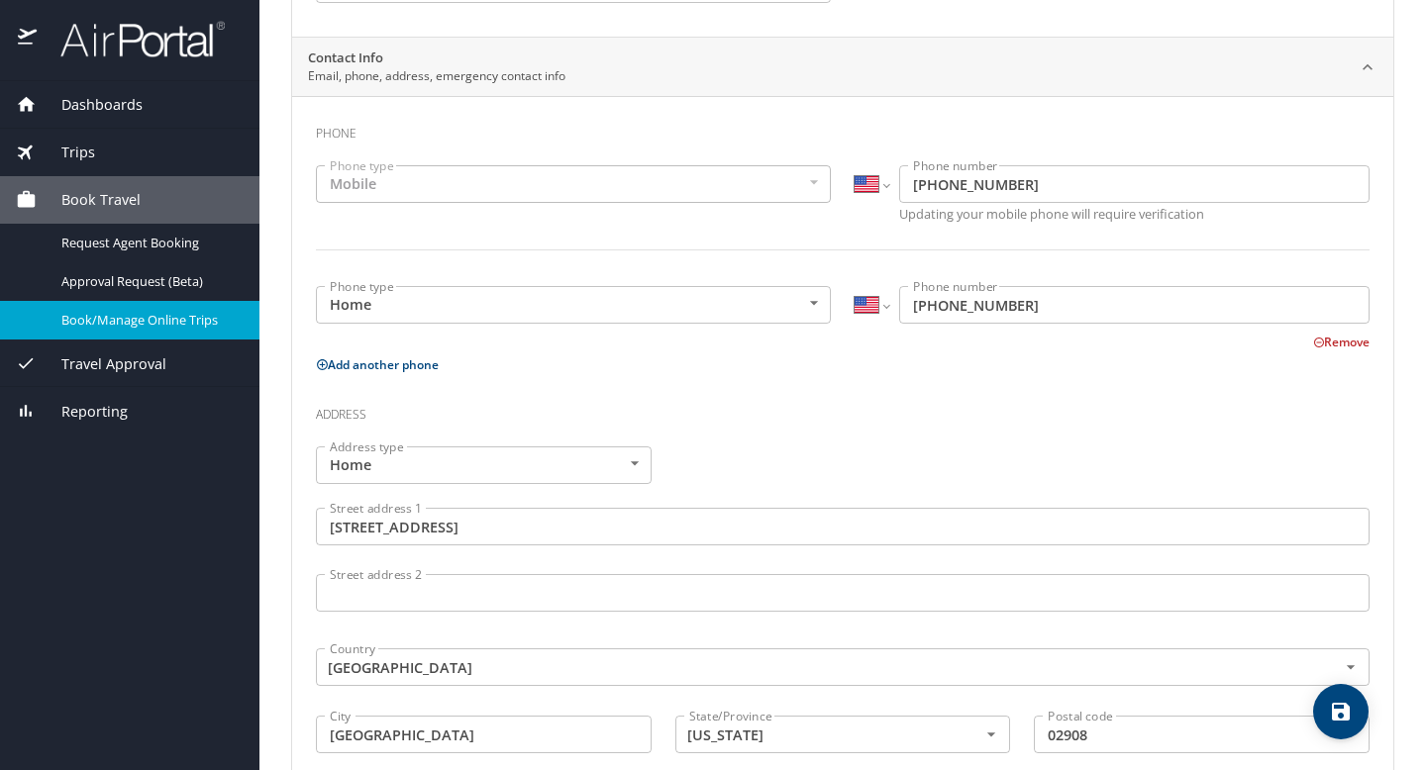
scroll to position [360, 0]
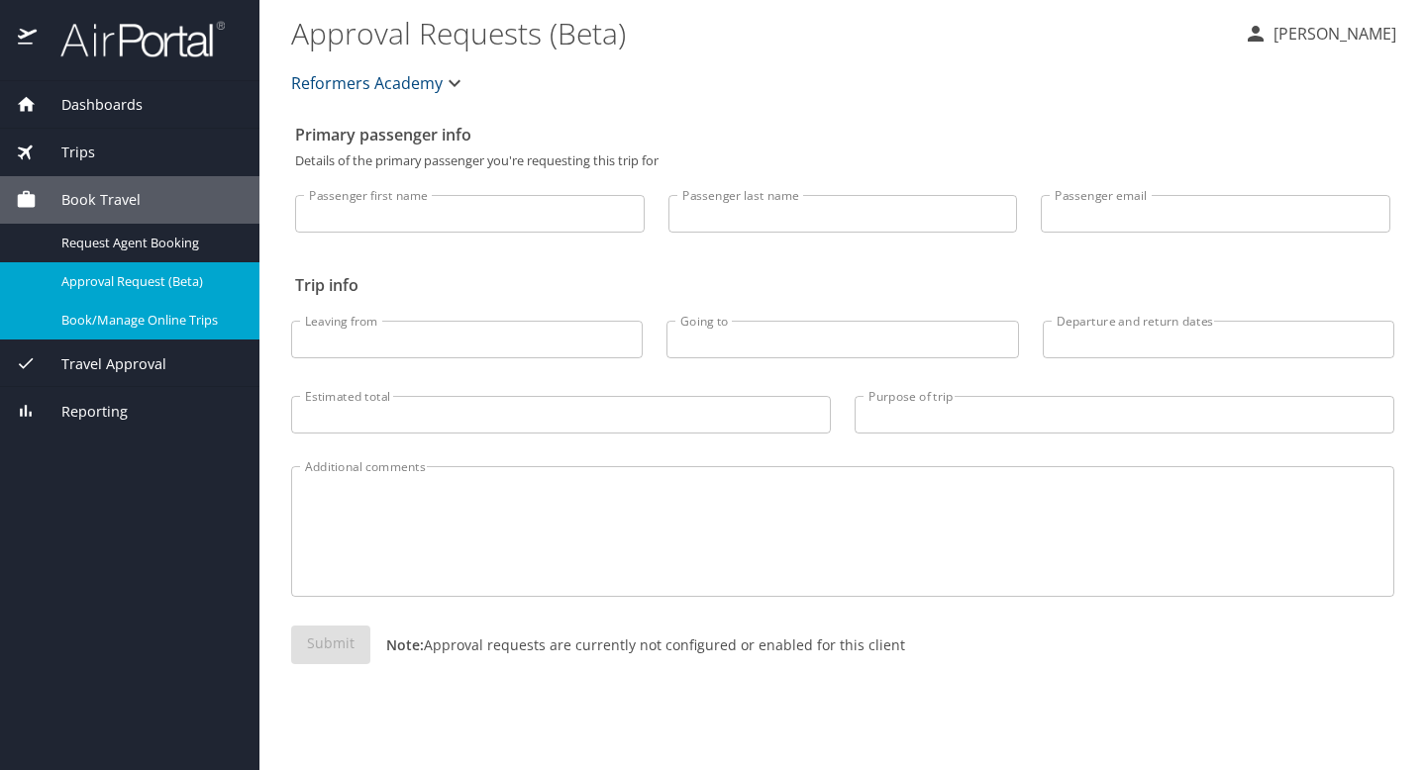
click at [115, 324] on span "Book/Manage Online Trips" at bounding box center [148, 320] width 174 height 19
